Goal: Check status: Check status

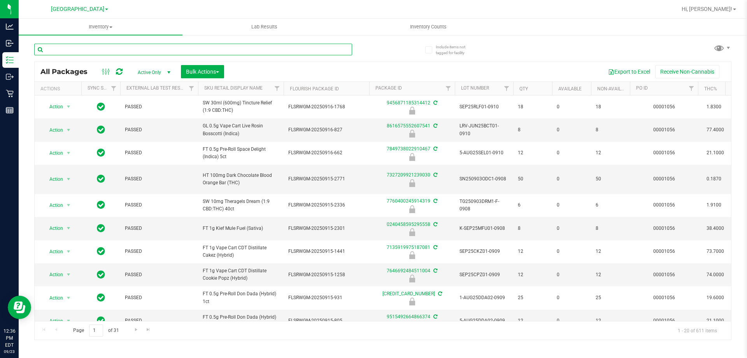
click at [165, 49] on input "text" at bounding box center [193, 50] width 318 height 12
type input "0807322265576390"
